Goal: Task Accomplishment & Management: Complete application form

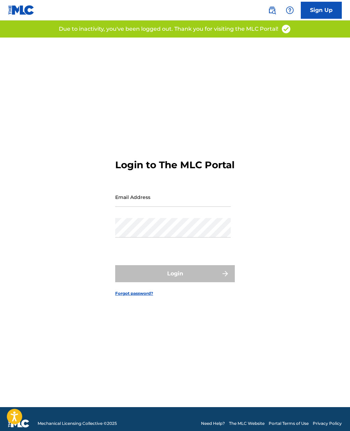
click at [150, 207] on input "Email Address" at bounding box center [172, 197] width 115 height 19
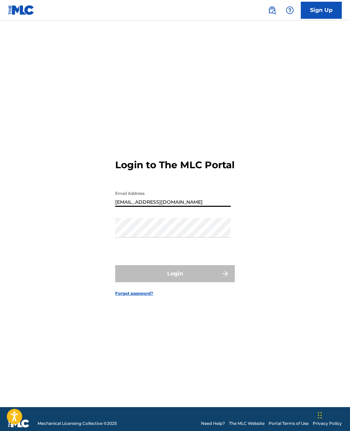
type input "[EMAIL_ADDRESS][DOMAIN_NAME]"
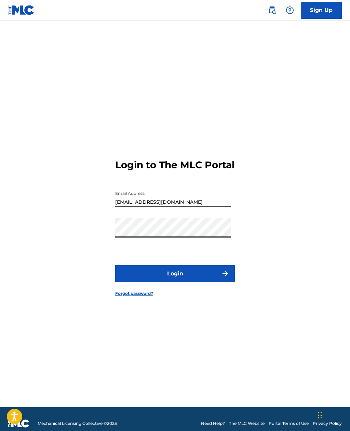
click at [194, 282] on button "Login" at bounding box center [175, 273] width 120 height 17
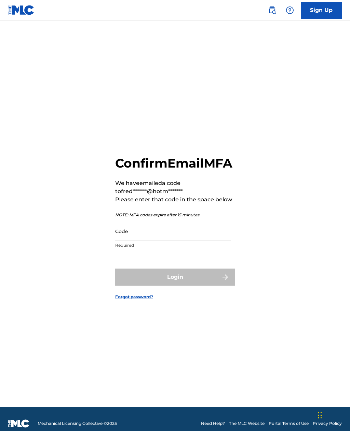
click at [128, 241] on input "Code" at bounding box center [172, 231] width 115 height 19
click at [127, 241] on input "Code" at bounding box center [172, 231] width 115 height 19
paste input "095599"
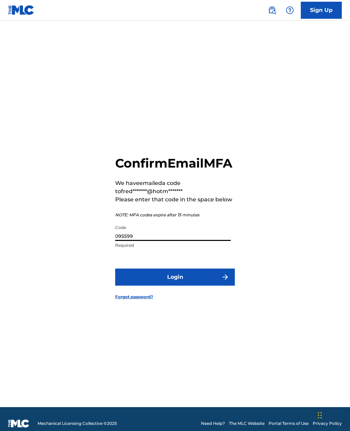
type input "095599"
click at [173, 286] on button "Login" at bounding box center [175, 277] width 120 height 17
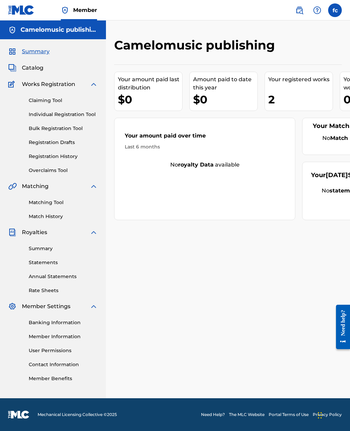
click at [49, 102] on link "Claiming Tool" at bounding box center [63, 100] width 69 height 7
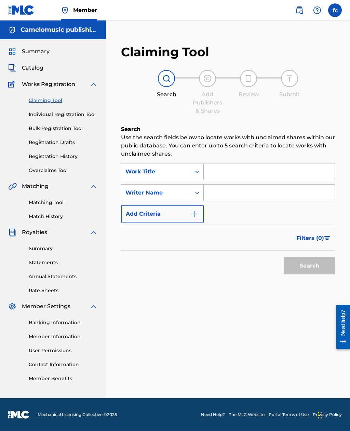
click at [250, 167] on input "Search Form" at bounding box center [269, 172] width 131 height 16
click at [224, 192] on input "Search Form" at bounding box center [269, 193] width 131 height 16
type input "[PERSON_NAME]"
click at [219, 168] on input "Search Form" at bounding box center [269, 172] width 131 height 16
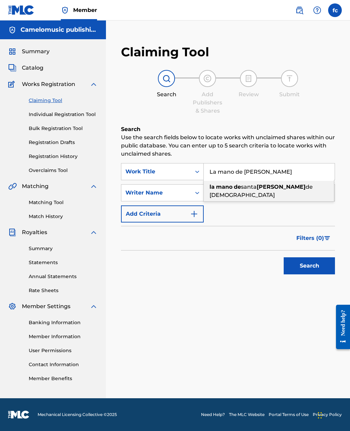
type input "La mano de [PERSON_NAME]"
click at [316, 271] on button "Search" at bounding box center [309, 266] width 51 height 17
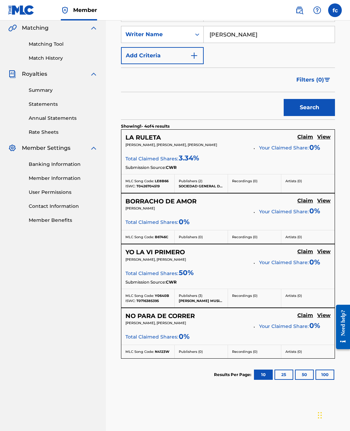
scroll to position [169, 0]
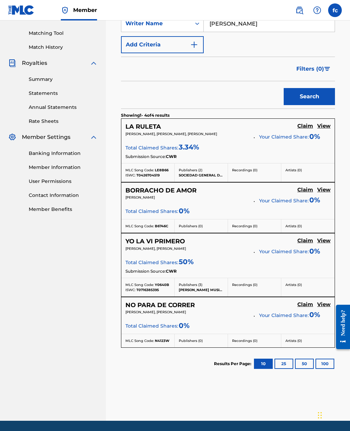
click at [284, 360] on button "25" at bounding box center [283, 364] width 19 height 10
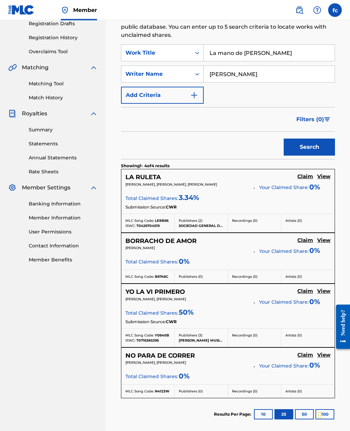
scroll to position [119, 0]
click at [326, 242] on h5 "View" at bounding box center [323, 240] width 13 height 6
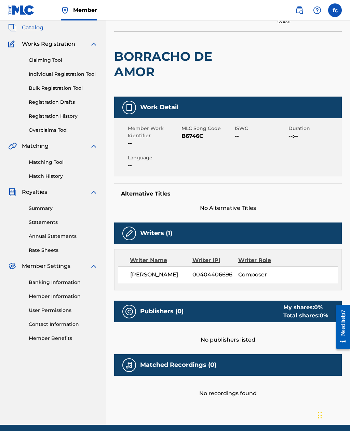
scroll to position [45, 0]
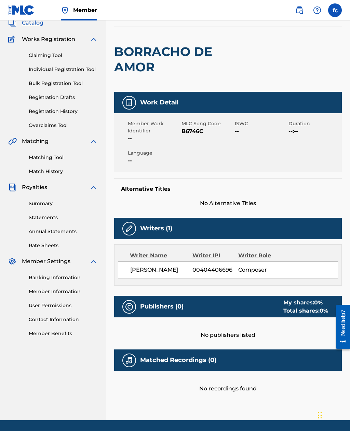
click at [169, 271] on span "[PERSON_NAME]" at bounding box center [161, 270] width 62 height 8
click at [163, 225] on h5 "Writers (1)" at bounding box center [156, 229] width 32 height 8
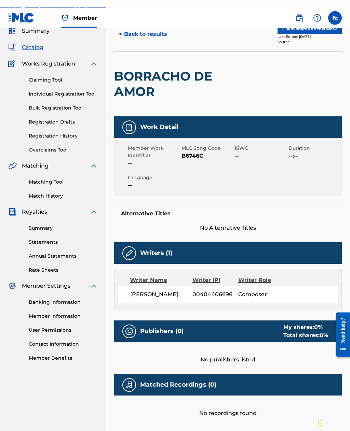
scroll to position [0, 0]
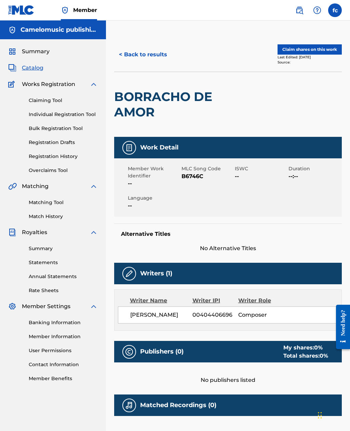
click at [47, 104] on link "Claiming Tool" at bounding box center [63, 100] width 69 height 7
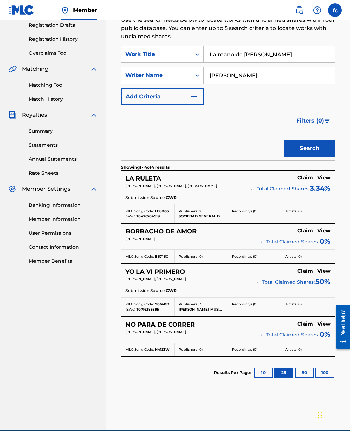
scroll to position [126, 0]
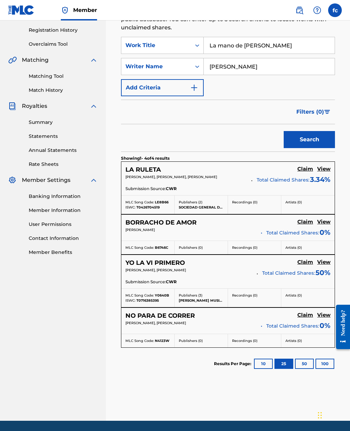
click at [305, 363] on button "50" at bounding box center [304, 364] width 19 height 10
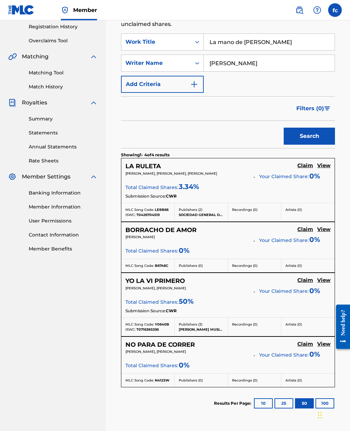
scroll to position [133, 0]
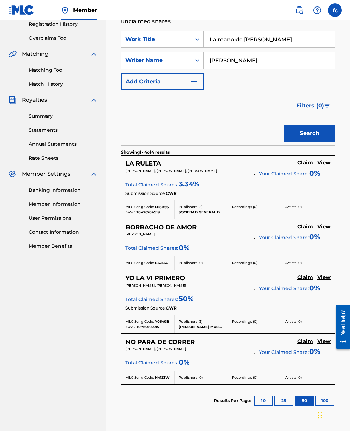
click at [322, 231] on link "View" at bounding box center [323, 228] width 13 height 8
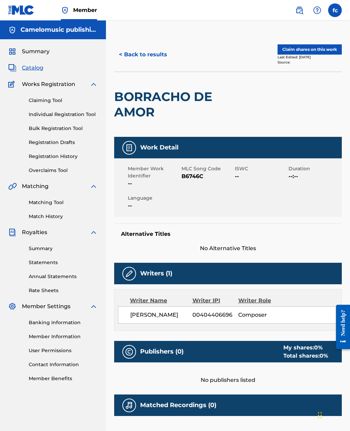
click at [155, 56] on button "< Back to results" at bounding box center [143, 54] width 58 height 17
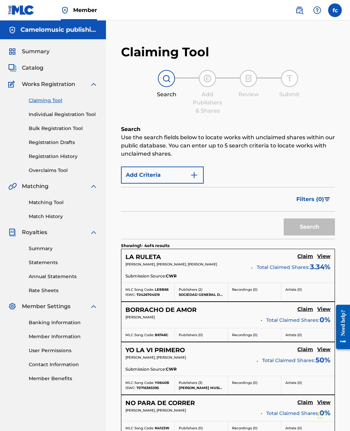
scroll to position [87, 0]
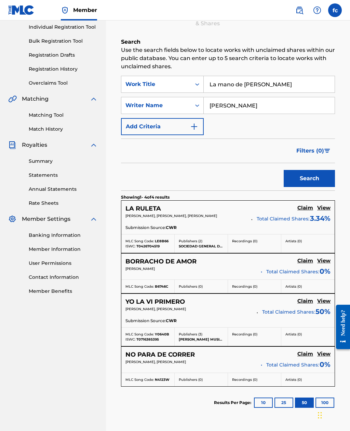
click at [280, 81] on input "La mano de [PERSON_NAME]" at bounding box center [269, 84] width 131 height 16
type input "La cancionnd"
type input "[PERSON_NAME]"
click at [259, 81] on input "La cancionnd" at bounding box center [269, 84] width 131 height 16
click at [316, 178] on button "Search" at bounding box center [309, 178] width 51 height 17
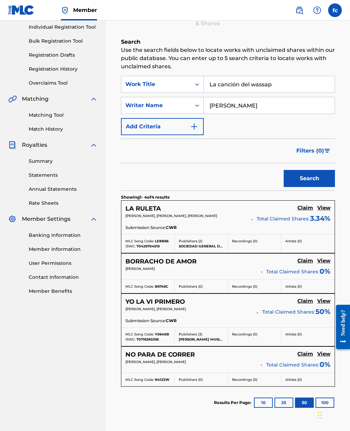
scroll to position [0, 0]
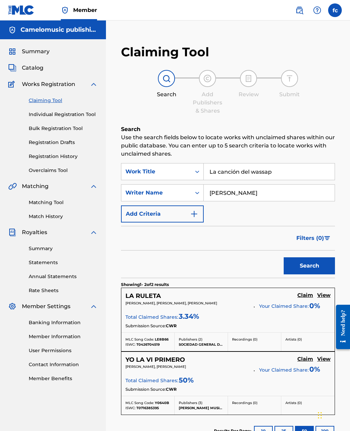
click at [264, 431] on button "10" at bounding box center [263, 431] width 19 height 10
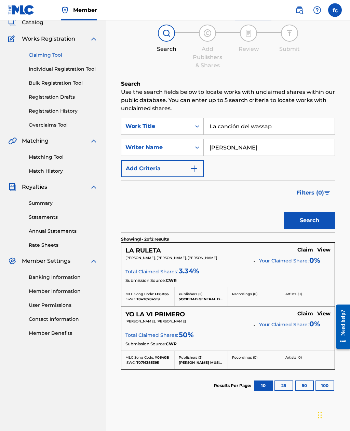
scroll to position [68, 0]
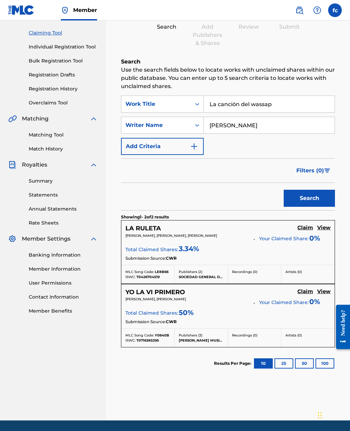
click at [285, 363] on button "25" at bounding box center [283, 364] width 19 height 10
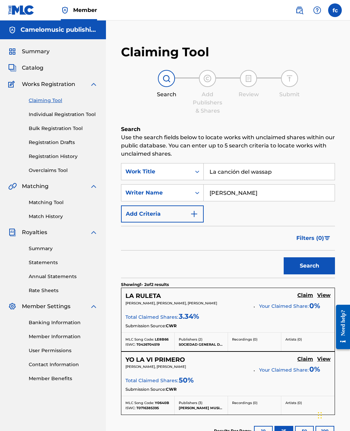
click at [305, 428] on button "50" at bounding box center [304, 431] width 19 height 10
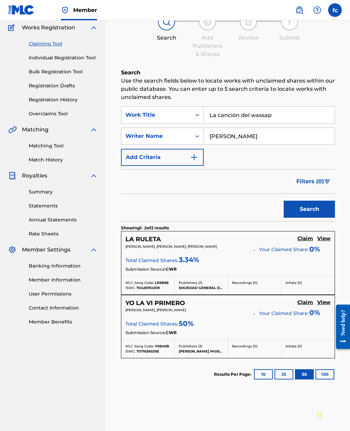
scroll to position [57, 0]
click at [265, 376] on button "10" at bounding box center [263, 374] width 19 height 10
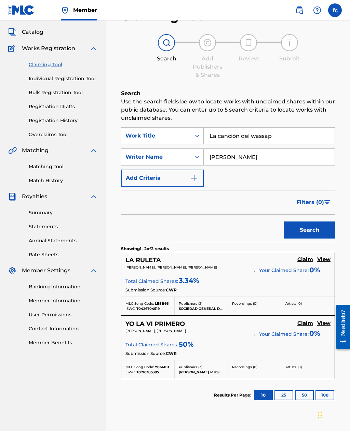
scroll to position [68, 0]
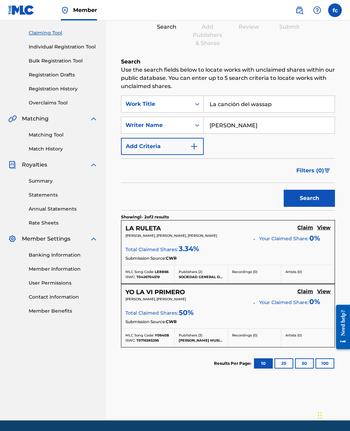
click at [283, 363] on button "25" at bounding box center [283, 364] width 19 height 10
click at [308, 365] on button "50" at bounding box center [304, 364] width 19 height 10
click at [326, 363] on button "100" at bounding box center [324, 364] width 19 height 10
click at [287, 105] on input "La canción del wassap" at bounding box center [269, 104] width 131 height 16
type input "L"
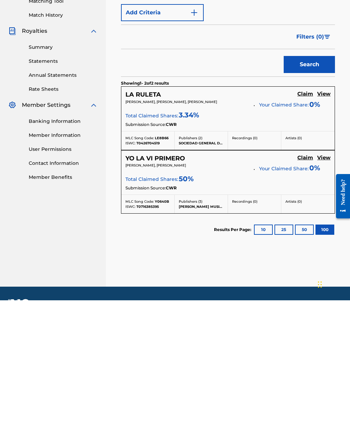
click at [282, 356] on button "25" at bounding box center [283, 361] width 19 height 10
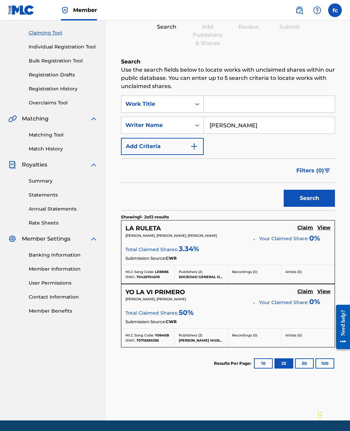
click at [261, 361] on button "10" at bounding box center [263, 364] width 19 height 10
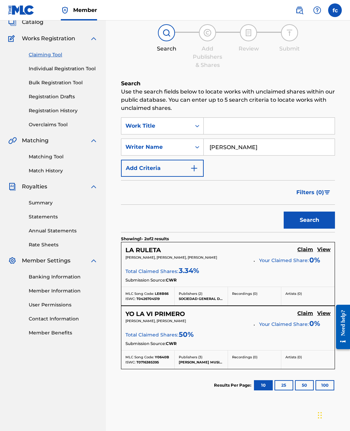
scroll to position [53, 0]
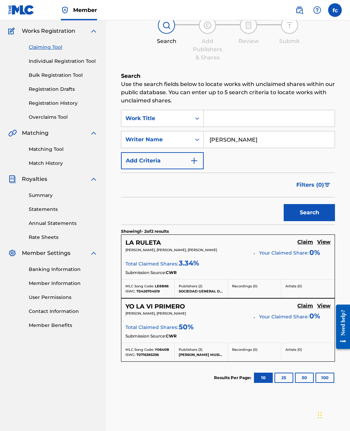
click at [279, 378] on button "25" at bounding box center [283, 378] width 19 height 10
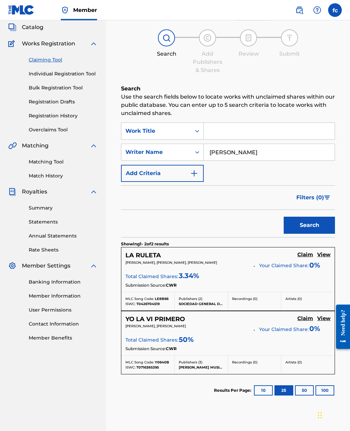
scroll to position [68, 0]
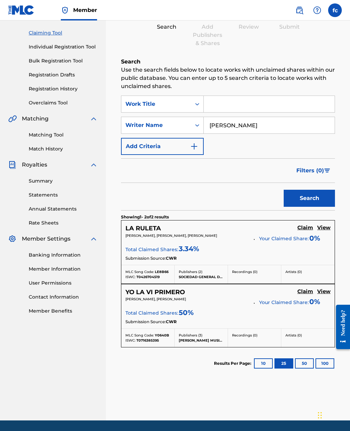
click at [302, 365] on button "50" at bounding box center [304, 364] width 19 height 10
click at [327, 367] on button "100" at bounding box center [324, 364] width 19 height 10
click at [260, 365] on button "10" at bounding box center [263, 364] width 19 height 10
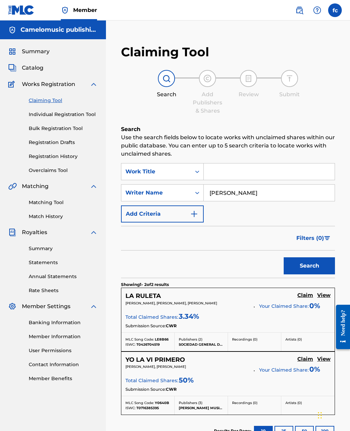
click at [231, 169] on input "Search Form" at bounding box center [269, 172] width 131 height 16
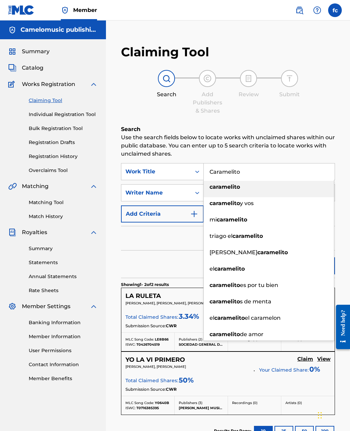
click at [239, 185] on strong "caramelito" at bounding box center [224, 187] width 30 height 6
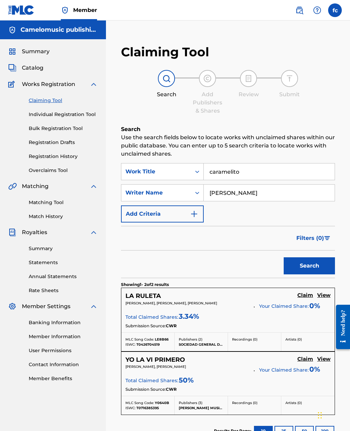
click at [313, 271] on button "Search" at bounding box center [309, 266] width 51 height 17
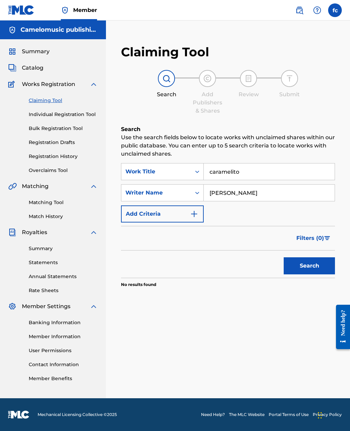
click at [251, 172] on input "caramelito" at bounding box center [269, 172] width 131 height 16
type input "c"
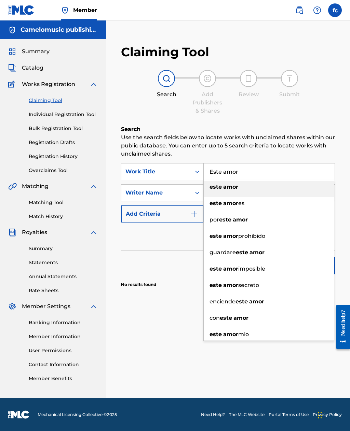
click at [239, 186] on div "este amor" at bounding box center [269, 187] width 130 height 12
type input "este amor"
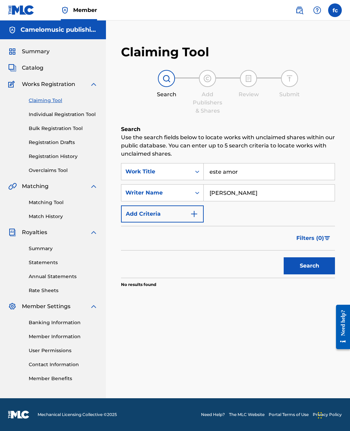
click at [312, 270] on button "Search" at bounding box center [309, 266] width 51 height 17
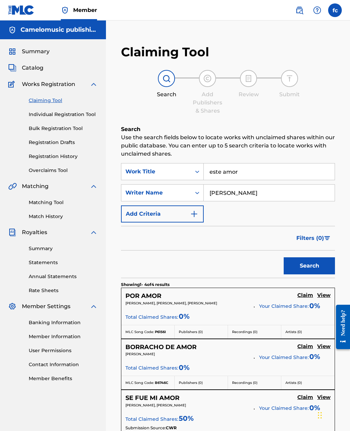
click at [233, 358] on div "[PERSON_NAME]" at bounding box center [186, 357] width 123 height 10
click at [323, 345] on h5 "View" at bounding box center [323, 347] width 13 height 6
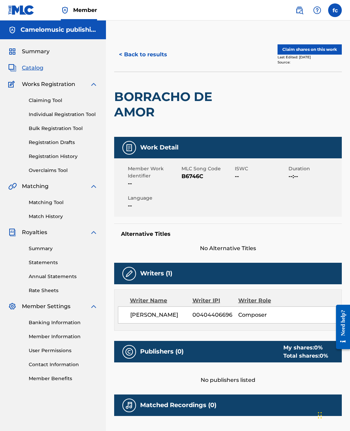
click at [152, 53] on button "< Back to results" at bounding box center [143, 54] width 58 height 17
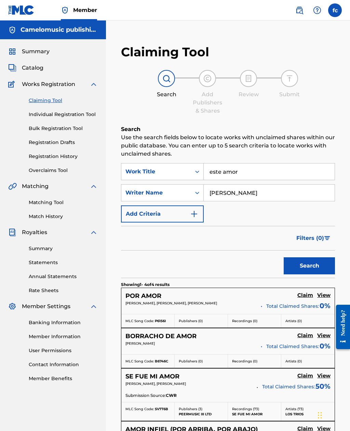
click at [196, 215] on img "Search Form" at bounding box center [194, 214] width 8 height 8
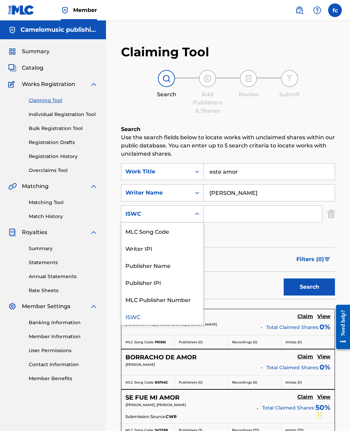
click at [172, 268] on div "Publisher Name" at bounding box center [162, 265] width 82 height 17
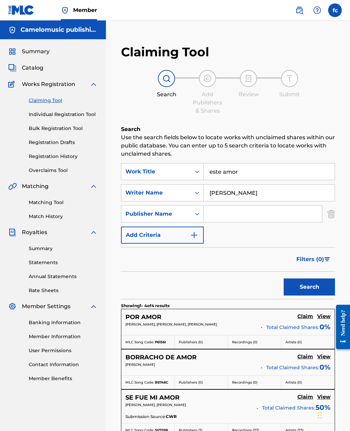
click at [266, 192] on input "[PERSON_NAME]" at bounding box center [269, 193] width 131 height 16
type input "J"
type input "Mangabiche music publishing"
click at [317, 285] on button "Search" at bounding box center [309, 287] width 51 height 17
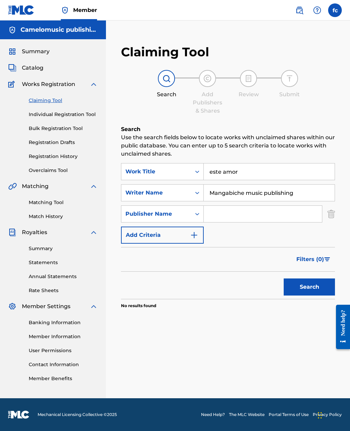
click at [78, 116] on link "Individual Registration Tool" at bounding box center [63, 114] width 69 height 7
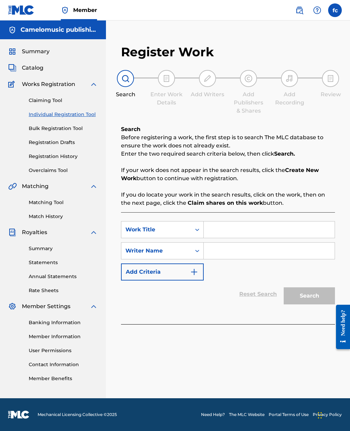
click at [228, 234] on input "Search Form" at bounding box center [269, 230] width 131 height 16
type input "Se que te perdi"
click at [230, 254] on input "Search Form" at bounding box center [269, 251] width 131 height 16
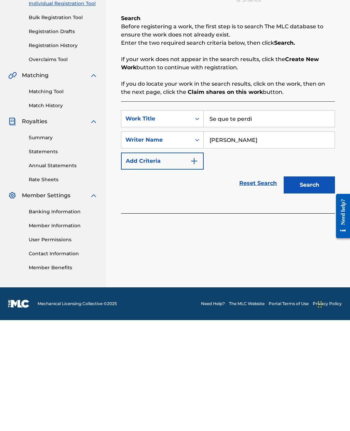
type input "[PERSON_NAME]"
click at [312, 288] on button "Search" at bounding box center [309, 296] width 51 height 17
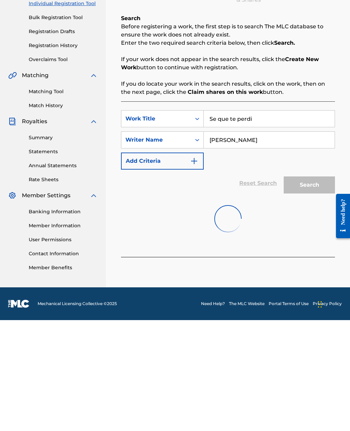
scroll to position [22, 0]
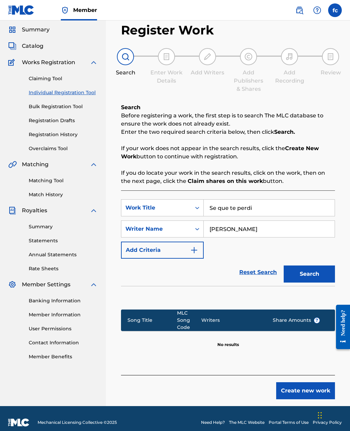
click at [320, 386] on button "Create new work" at bounding box center [305, 391] width 59 height 17
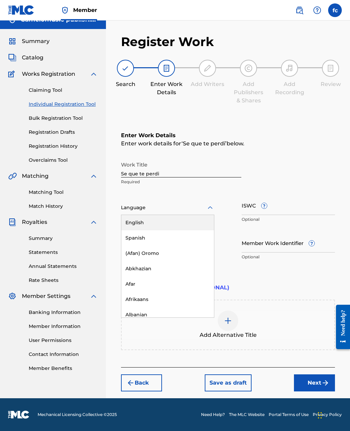
click at [157, 231] on div "Spanish" at bounding box center [167, 238] width 93 height 15
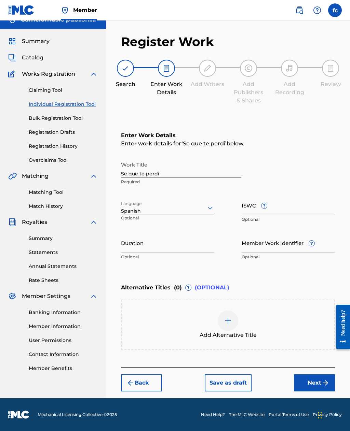
click at [142, 240] on input "Duration" at bounding box center [167, 242] width 93 height 19
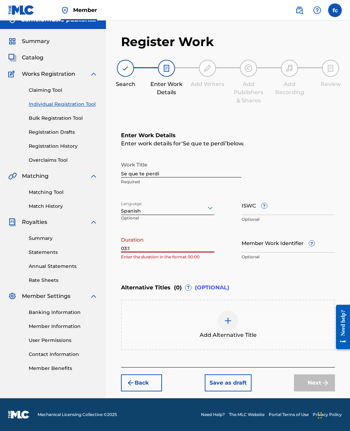
type input "03:16"
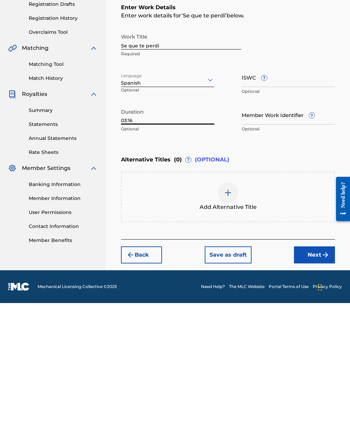
click at [315, 375] on button "Next" at bounding box center [314, 383] width 41 height 17
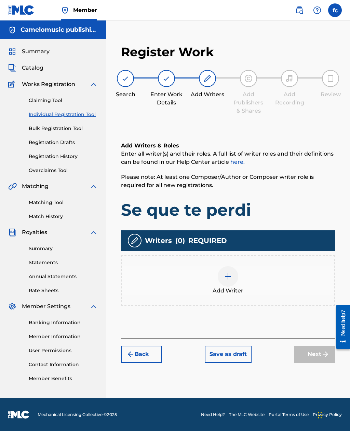
click at [227, 273] on img at bounding box center [228, 277] width 8 height 8
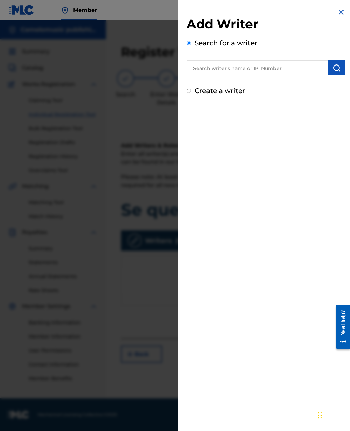
click at [273, 71] on input "text" at bounding box center [257, 67] width 141 height 15
type input "[PERSON_NAME]"
click at [337, 71] on img "submit" at bounding box center [336, 68] width 8 height 8
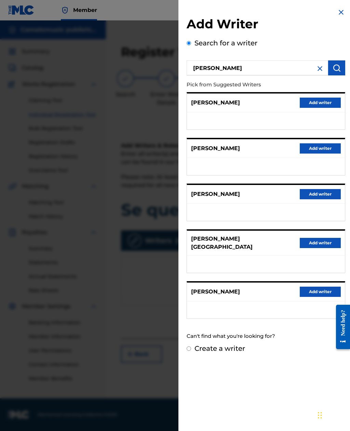
click at [323, 195] on button "Add writer" at bounding box center [320, 194] width 41 height 10
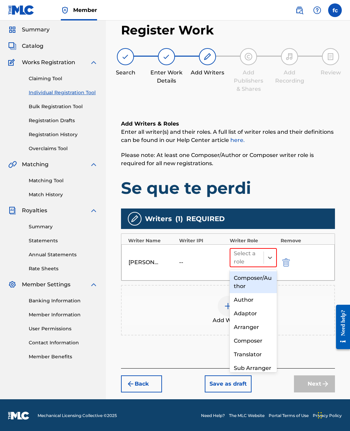
click at [263, 280] on div "Composer/Author" at bounding box center [253, 283] width 47 height 22
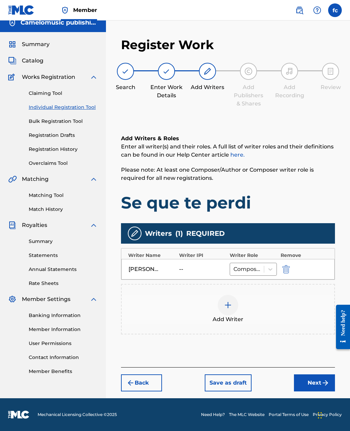
click at [230, 301] on img at bounding box center [228, 305] width 8 height 8
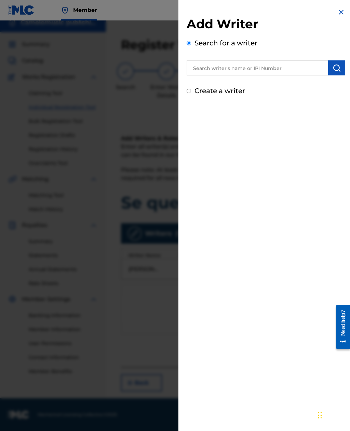
click at [248, 70] on input "text" at bounding box center [257, 67] width 141 height 15
type input "[PERSON_NAME]"
click at [339, 70] on img "submit" at bounding box center [336, 68] width 8 height 8
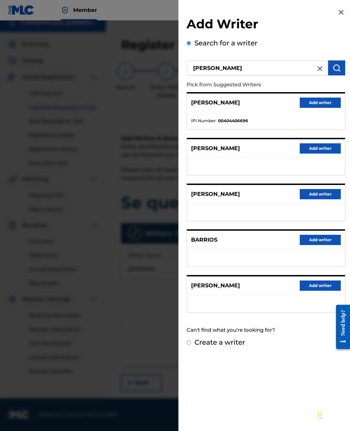
click at [322, 101] on button "Add writer" at bounding box center [320, 103] width 41 height 10
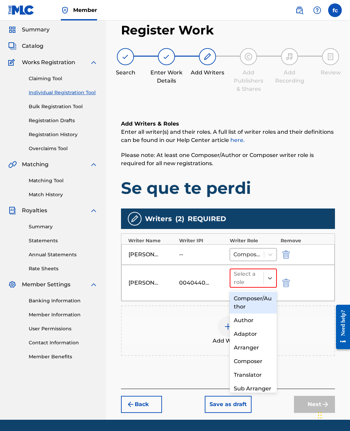
click at [262, 296] on div "Composer/Author" at bounding box center [253, 303] width 47 height 22
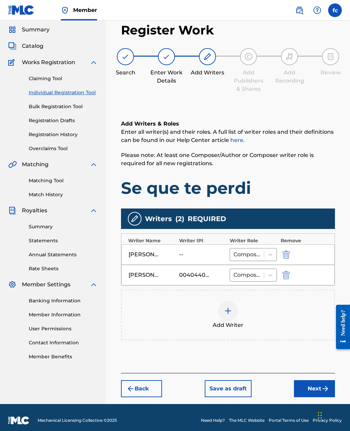
click at [239, 312] on div "Add Writer" at bounding box center [228, 315] width 212 height 29
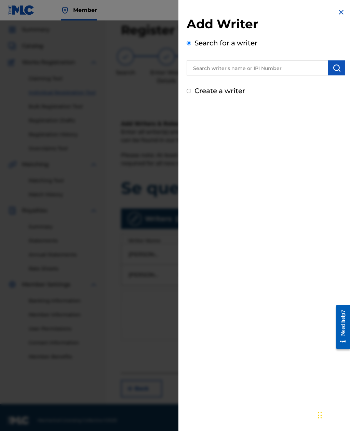
click at [227, 73] on input "text" at bounding box center [257, 67] width 141 height 15
type input "[PERSON_NAME]"
click at [233, 94] on label "Create a writer" at bounding box center [219, 91] width 51 height 8
radio input "true"
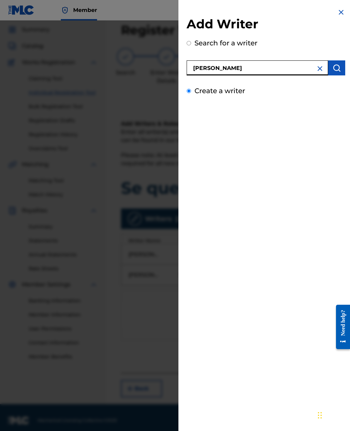
click at [191, 93] on input "Create a writer" at bounding box center [189, 91] width 4 height 4
radio input "false"
radio input "true"
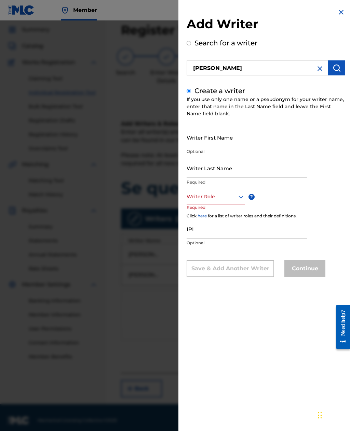
click at [203, 143] on input "Writer First Name" at bounding box center [247, 137] width 120 height 19
type input "Angelica"
click at [213, 169] on input "Writer Last Name" at bounding box center [247, 167] width 120 height 19
type input "Roa"
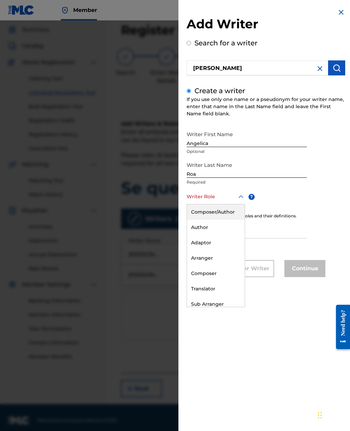
click at [230, 215] on div "Composer/Author" at bounding box center [216, 212] width 58 height 15
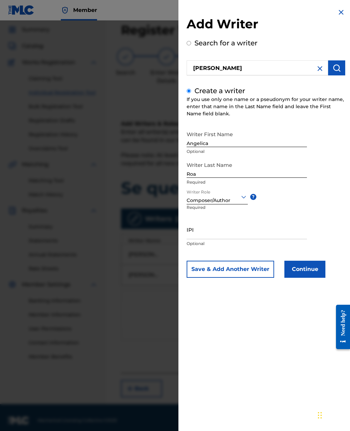
click at [309, 270] on button "Continue" at bounding box center [304, 269] width 41 height 17
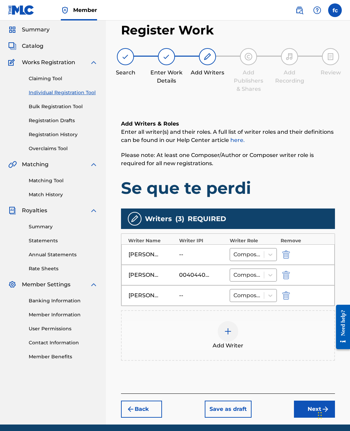
click at [303, 408] on button "Next" at bounding box center [314, 409] width 41 height 17
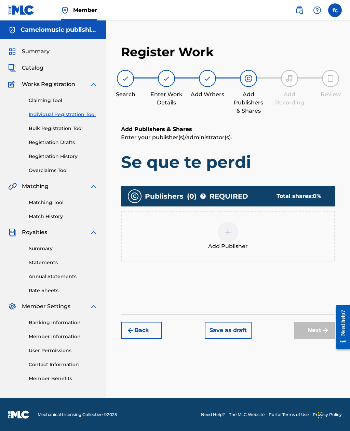
click at [235, 222] on div at bounding box center [228, 232] width 20 height 20
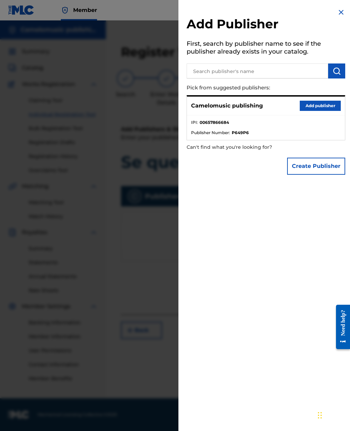
click at [320, 110] on button "Add publisher" at bounding box center [320, 106] width 41 height 10
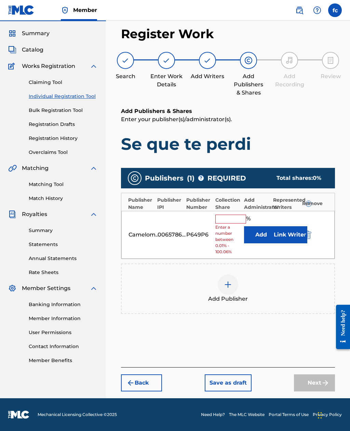
click at [231, 215] on input "text" at bounding box center [230, 219] width 31 height 9
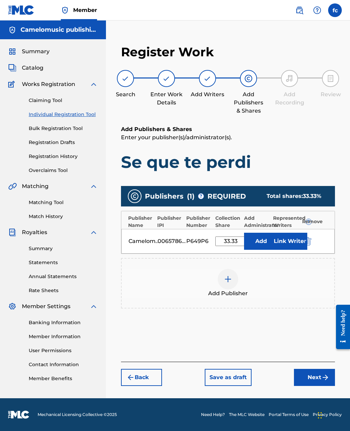
click at [262, 233] on button "Add" at bounding box center [261, 241] width 34 height 17
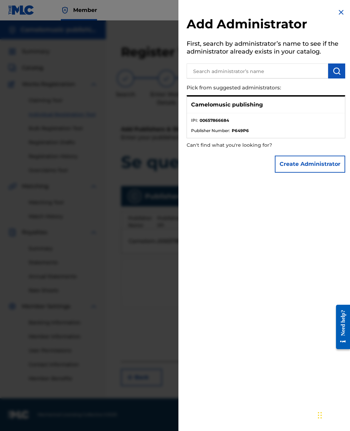
click at [340, 13] on img at bounding box center [341, 12] width 8 height 8
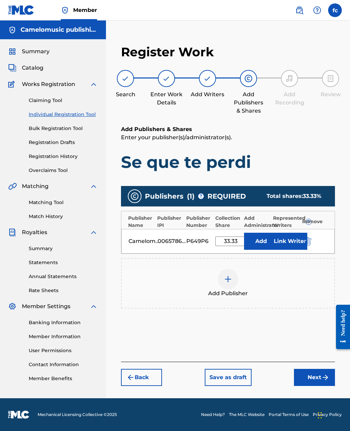
click at [298, 233] on button "Link Writer" at bounding box center [290, 241] width 34 height 17
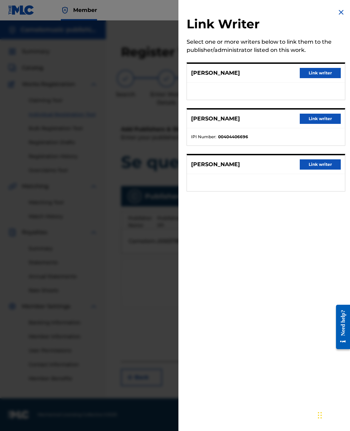
click at [321, 73] on button "Link writer" at bounding box center [320, 73] width 41 height 10
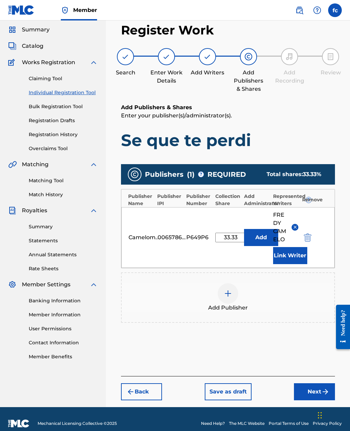
click at [233, 235] on input "33.33" at bounding box center [230, 238] width 31 height 10
click at [240, 234] on input "33.33" at bounding box center [230, 238] width 31 height 10
type input "3"
type input "66.66"
click at [263, 236] on button "Add" at bounding box center [261, 237] width 34 height 17
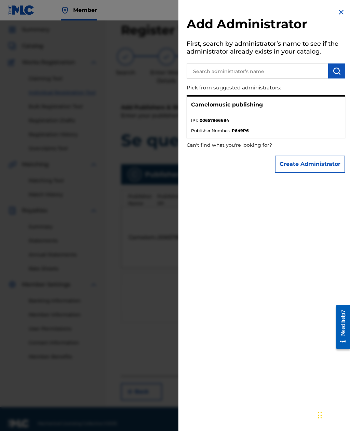
click at [339, 16] on img at bounding box center [341, 12] width 8 height 8
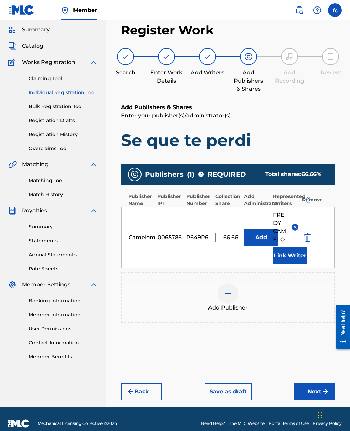
click at [294, 259] on button "Link Writer" at bounding box center [290, 255] width 34 height 17
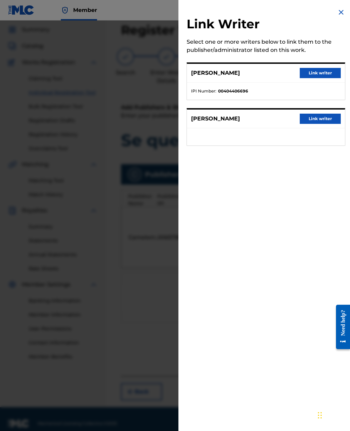
click at [324, 118] on button "Link writer" at bounding box center [320, 119] width 41 height 10
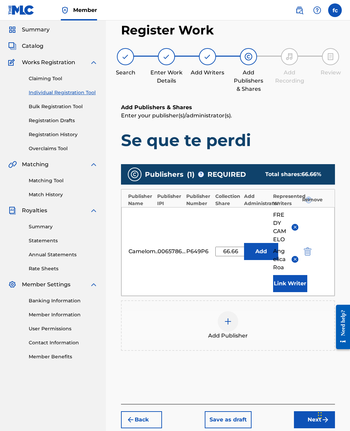
click at [295, 286] on button "Link Writer" at bounding box center [290, 283] width 34 height 17
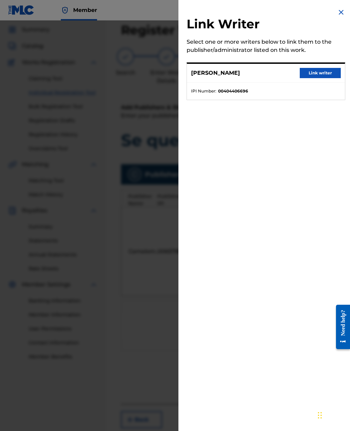
click at [342, 12] on img at bounding box center [341, 12] width 8 height 8
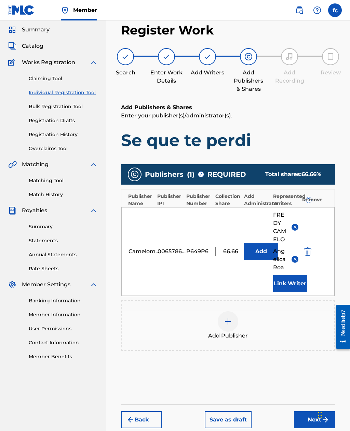
click at [230, 325] on img at bounding box center [228, 322] width 8 height 8
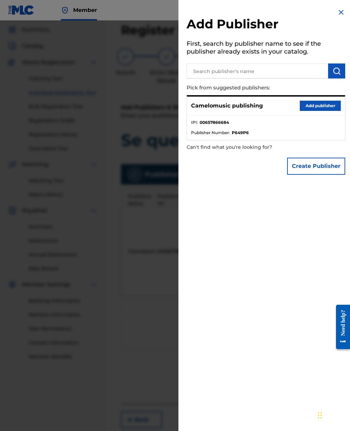
click at [234, 74] on input "text" at bounding box center [257, 71] width 141 height 15
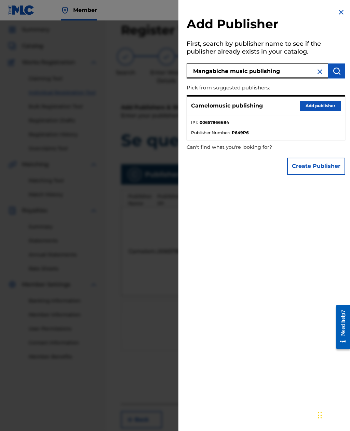
click at [337, 73] on img "submit" at bounding box center [336, 71] width 8 height 8
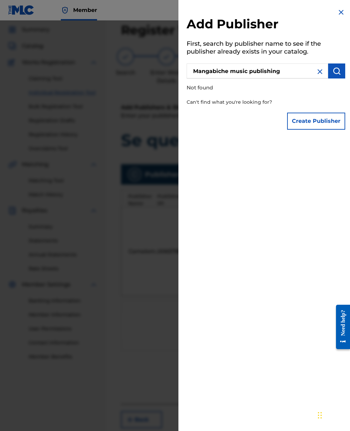
click at [292, 76] on input "Mangabiche music publishing" at bounding box center [257, 71] width 141 height 15
type input "Mangabiche music publishing"
click at [340, 69] on img "submit" at bounding box center [336, 71] width 8 height 8
click at [319, 121] on button "Create Publisher" at bounding box center [316, 121] width 58 height 17
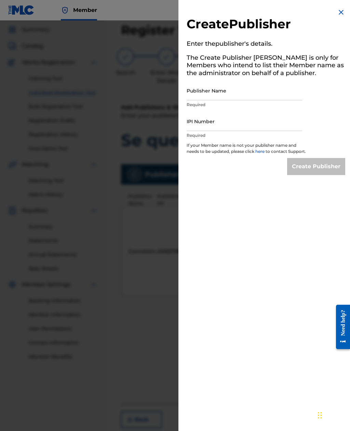
click at [200, 94] on input "Publisher Name" at bounding box center [244, 90] width 115 height 19
type input "Mangabiche music publishing"
click at [217, 125] on input "IPI Number" at bounding box center [244, 121] width 115 height 19
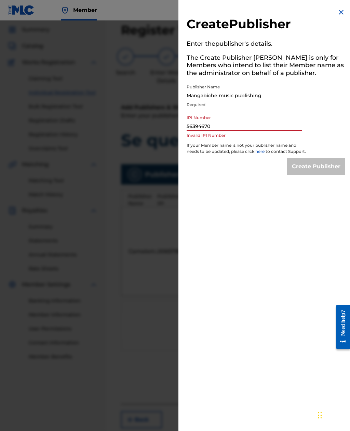
type input "563946709"
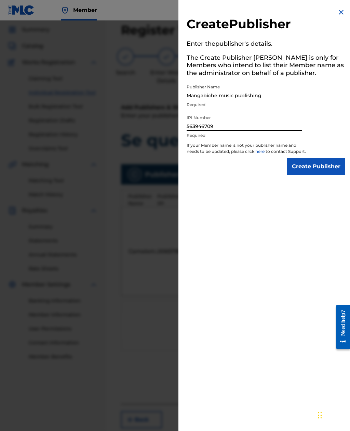
click at [320, 174] on input "Create Publisher" at bounding box center [316, 166] width 58 height 17
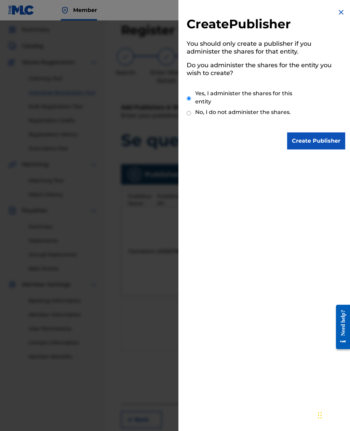
click at [191, 112] on input "No, I do not administer the shares." at bounding box center [189, 113] width 4 height 6
radio input "true"
click at [326, 142] on input "Create Publisher" at bounding box center [316, 141] width 58 height 17
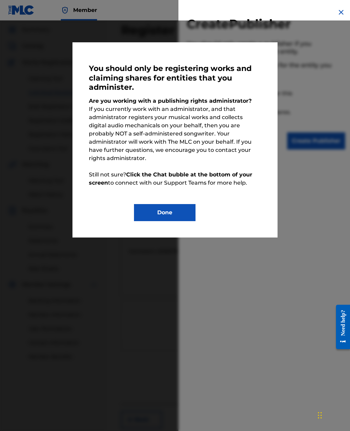
click at [167, 212] on button "Done" at bounding box center [164, 212] width 61 height 17
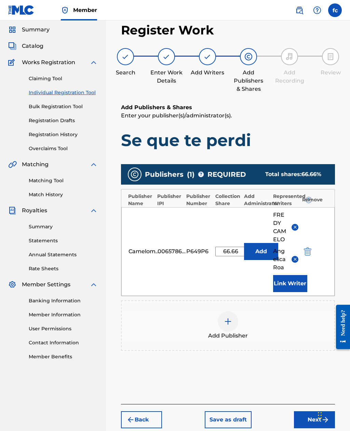
click at [309, 417] on button "Next" at bounding box center [314, 420] width 41 height 17
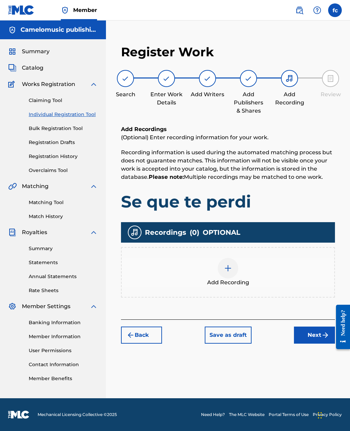
click at [226, 264] on img at bounding box center [228, 268] width 8 height 8
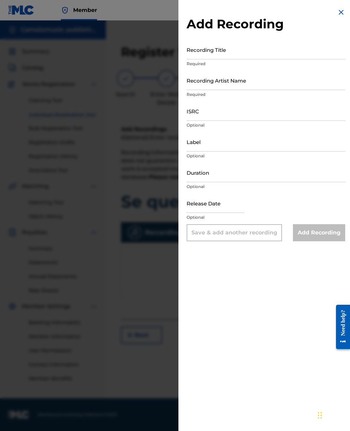
click at [216, 55] on input "Recording Title" at bounding box center [266, 49] width 158 height 19
type input "Se que te perdi"
click at [241, 81] on input "Recording Artist Name" at bounding box center [266, 80] width 158 height 19
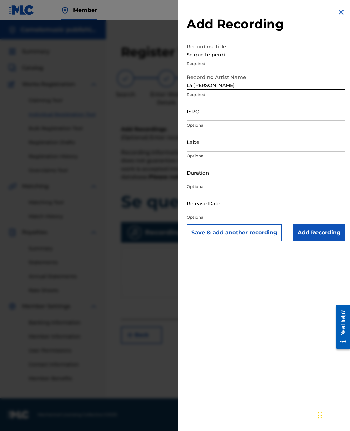
type input "La [PERSON_NAME]"
click at [224, 113] on input "ISRC" at bounding box center [266, 110] width 158 height 19
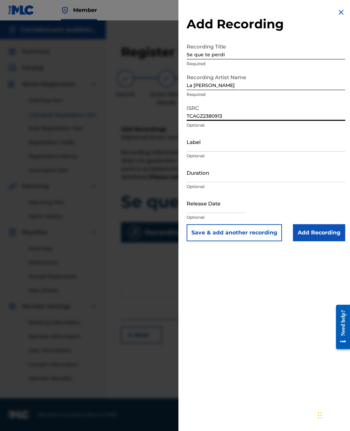
type input "TCAGZ2380913"
click at [208, 141] on input "Label" at bounding box center [266, 141] width 158 height 19
click at [218, 176] on input "Duration" at bounding box center [266, 172] width 158 height 19
type input "03:16"
click at [220, 205] on input "text" at bounding box center [216, 203] width 58 height 19
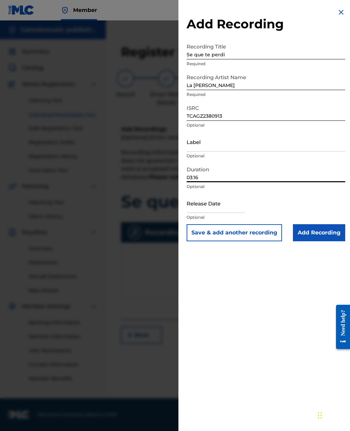
select select "7"
select select "2025"
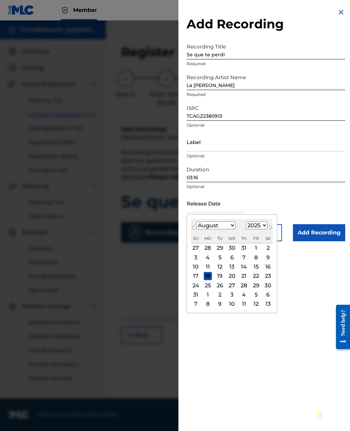
click at [195, 56] on input "Se que te perdi" at bounding box center [266, 49] width 158 height 19
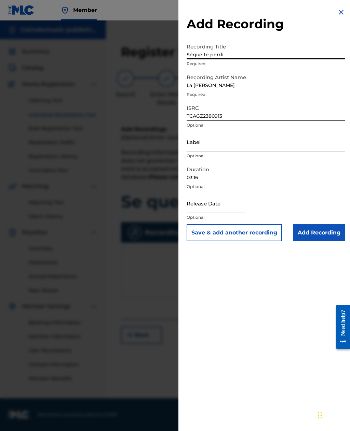
click at [237, 58] on input "Séque te perdi" at bounding box center [266, 49] width 158 height 19
type input "Séque te perdí"
click at [215, 200] on input "text" at bounding box center [216, 203] width 58 height 19
select select "7"
select select "2025"
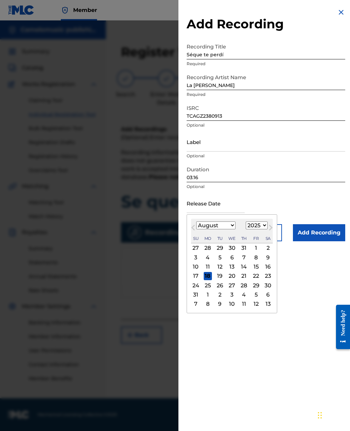
click at [234, 229] on select "January February March April May June July August September October November De…" at bounding box center [215, 226] width 39 height 8
click at [235, 228] on select "January February March April May June July August September October November De…" at bounding box center [215, 226] width 39 height 8
select select "4"
click at [224, 276] on div "20" at bounding box center [220, 276] width 8 height 8
type input "[DATE]"
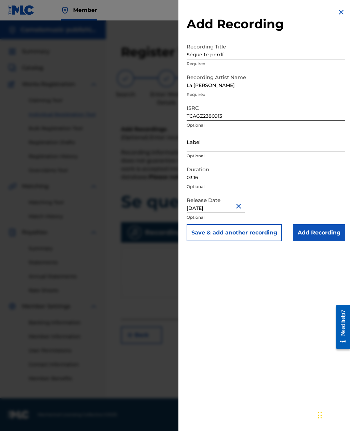
click at [326, 235] on input "Add Recording" at bounding box center [319, 232] width 52 height 17
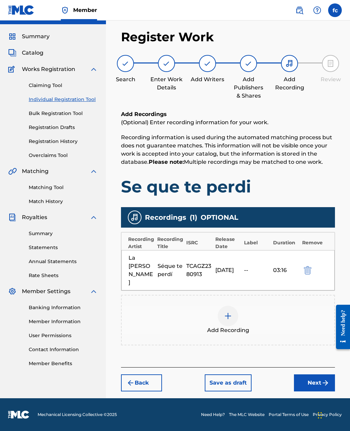
click at [314, 375] on button "Next" at bounding box center [314, 383] width 41 height 17
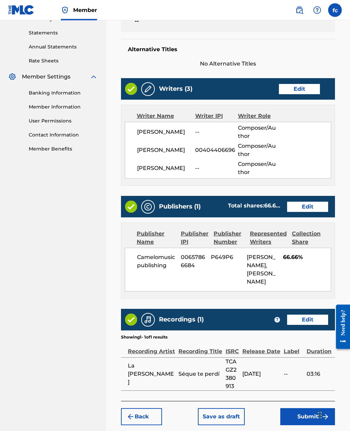
scroll to position [241, 0]
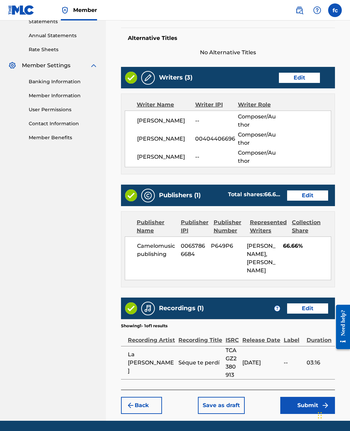
click at [310, 406] on button "Submit" at bounding box center [307, 405] width 55 height 17
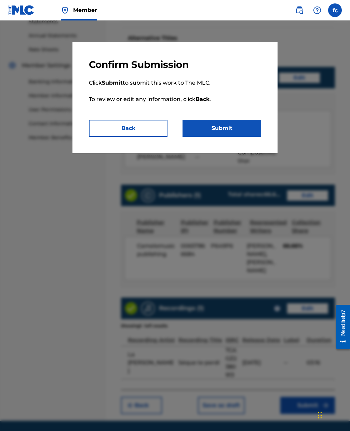
click at [243, 129] on button "Submit" at bounding box center [221, 128] width 79 height 17
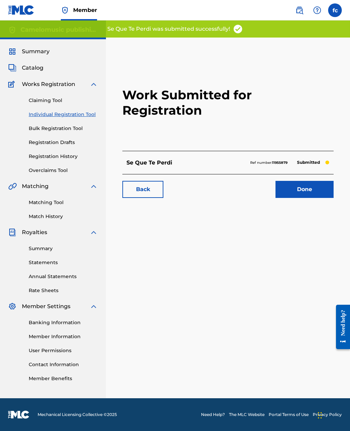
click at [310, 181] on link "Done" at bounding box center [304, 189] width 58 height 17
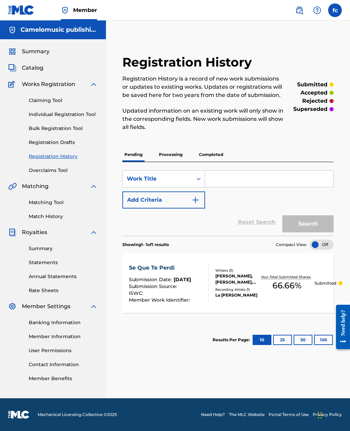
click at [178, 154] on p "Processing" at bounding box center [171, 155] width 28 height 14
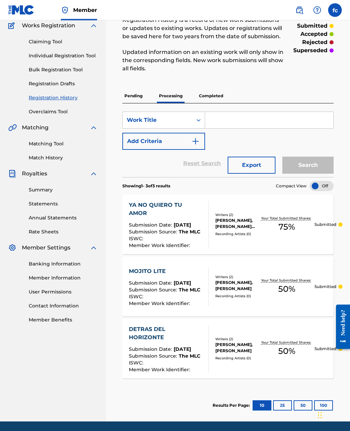
scroll to position [60, 0]
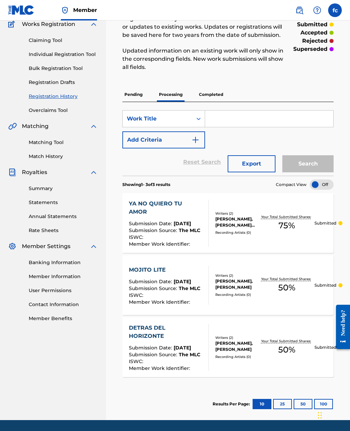
click at [213, 99] on p "Completed" at bounding box center [211, 94] width 28 height 14
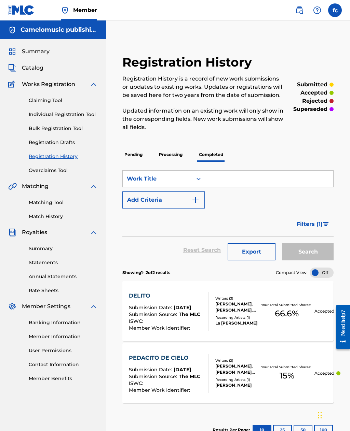
scroll to position [26, 0]
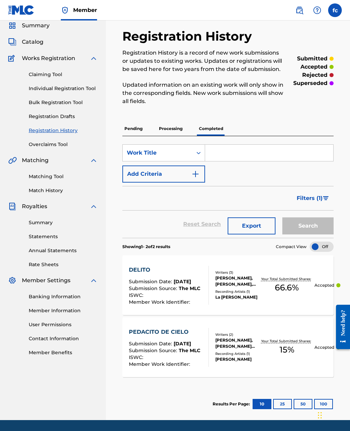
click at [175, 127] on p "Processing" at bounding box center [171, 129] width 28 height 14
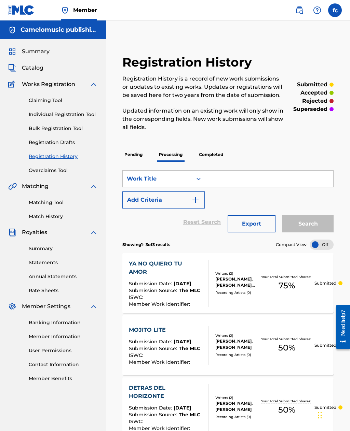
click at [136, 152] on p "Pending" at bounding box center [133, 155] width 22 height 14
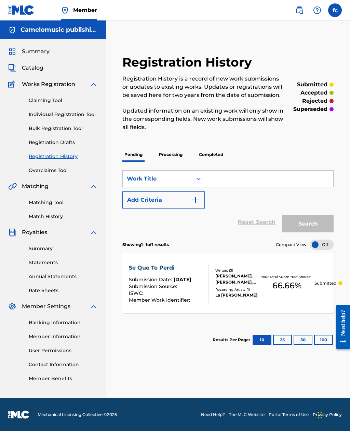
click at [172, 153] on p "Processing" at bounding box center [171, 155] width 28 height 14
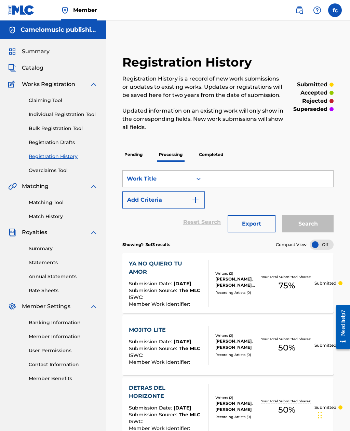
click at [132, 155] on p "Pending" at bounding box center [133, 155] width 22 height 14
